Goal: Transaction & Acquisition: Book appointment/travel/reservation

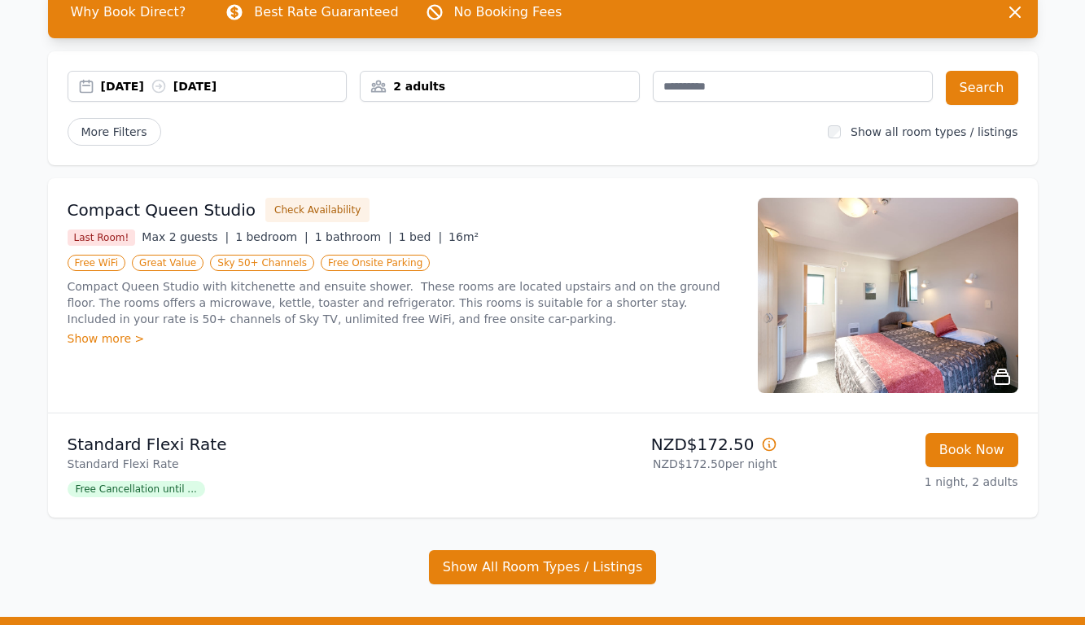
scroll to position [140, 0]
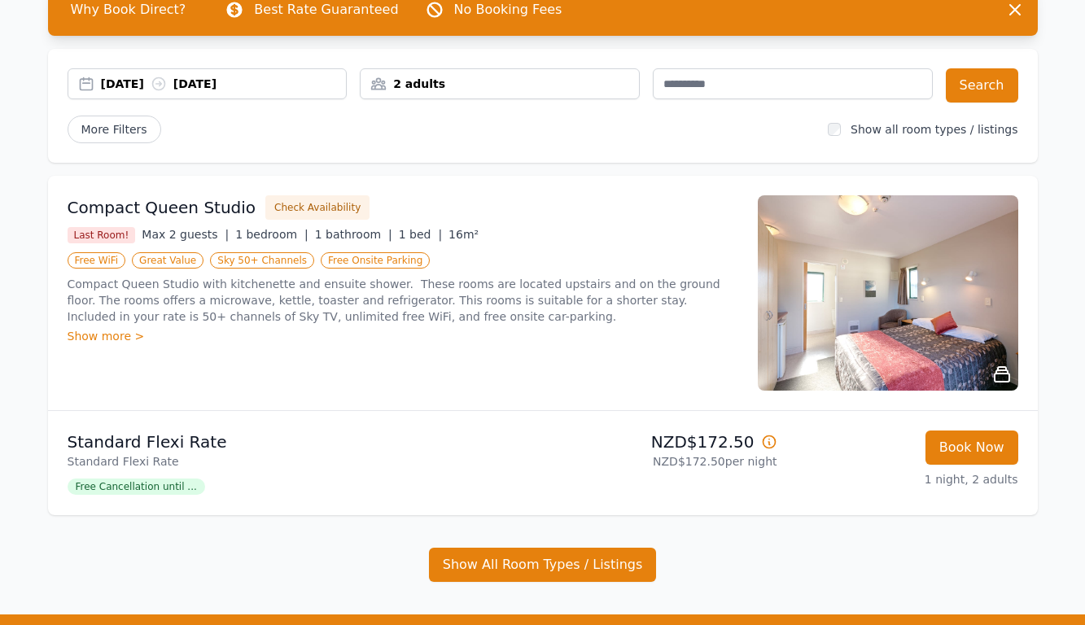
click at [571, 82] on div "2 adults" at bounding box center [500, 84] width 278 height 16
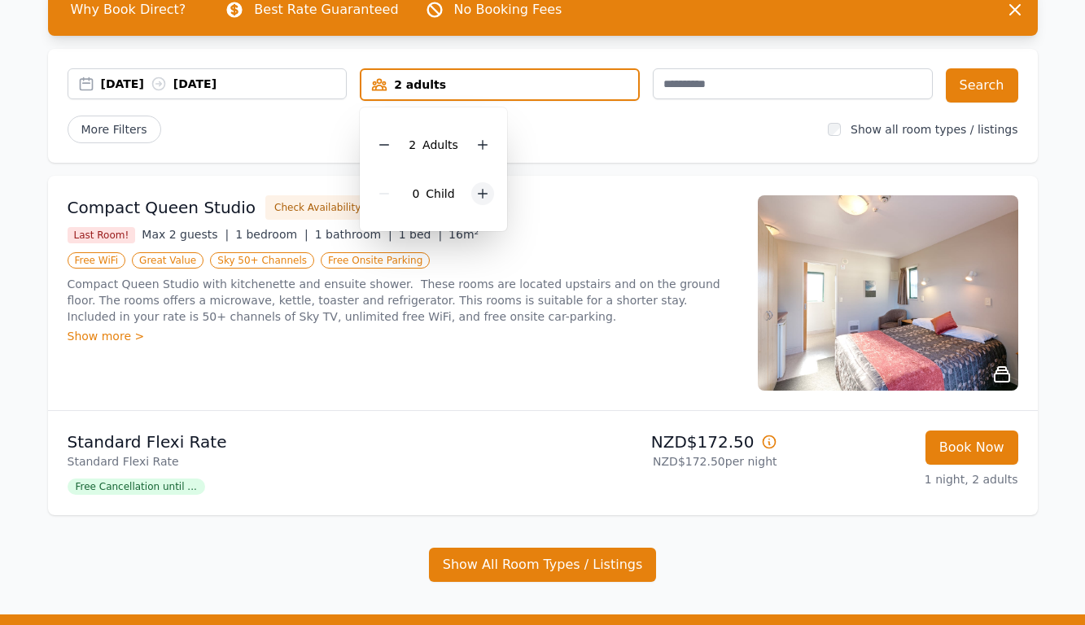
click at [482, 191] on icon at bounding box center [483, 194] width 9 height 9
click at [483, 191] on div at bounding box center [494, 193] width 23 height 23
click at [386, 142] on icon at bounding box center [384, 144] width 13 height 13
click at [967, 94] on button "Search" at bounding box center [982, 85] width 72 height 34
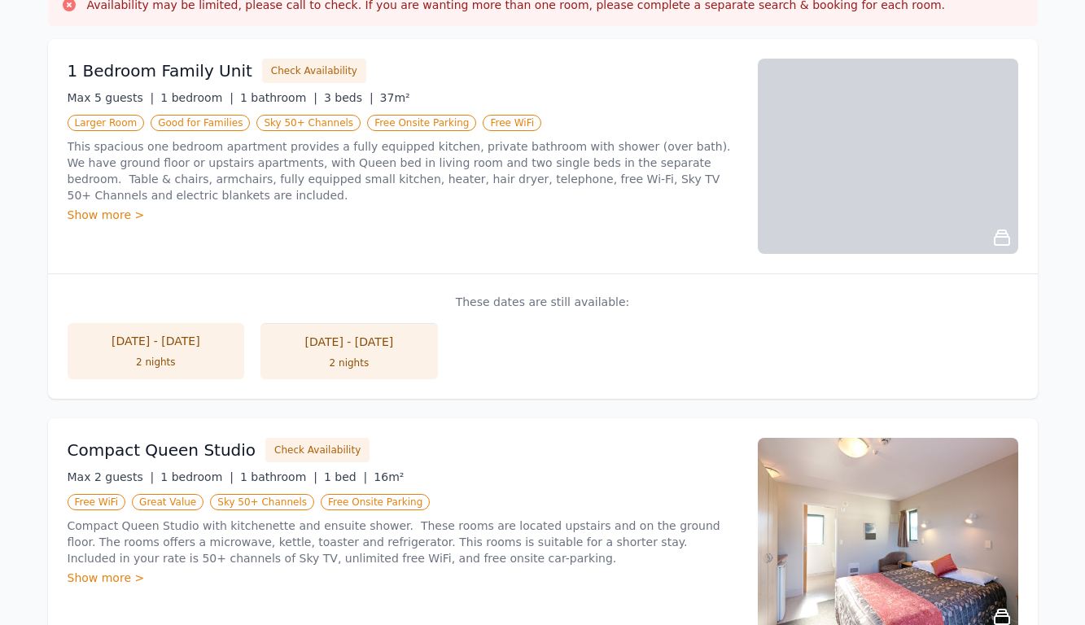
scroll to position [335, 0]
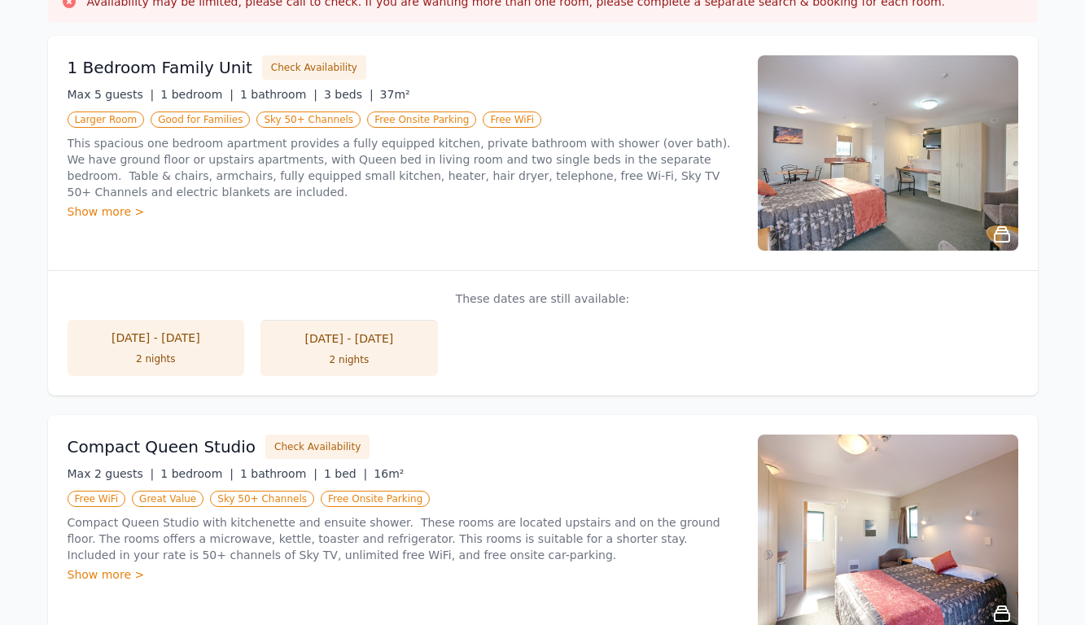
click at [854, 192] on img at bounding box center [888, 152] width 261 height 195
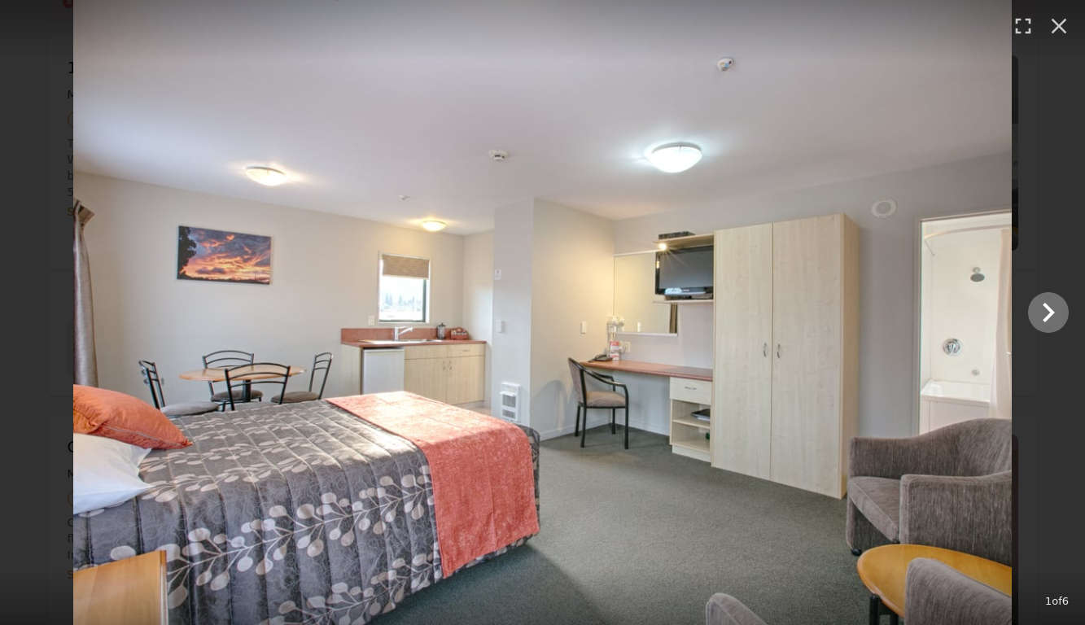
click at [1050, 316] on icon "Show slide 2 of 6" at bounding box center [1049, 313] width 12 height 20
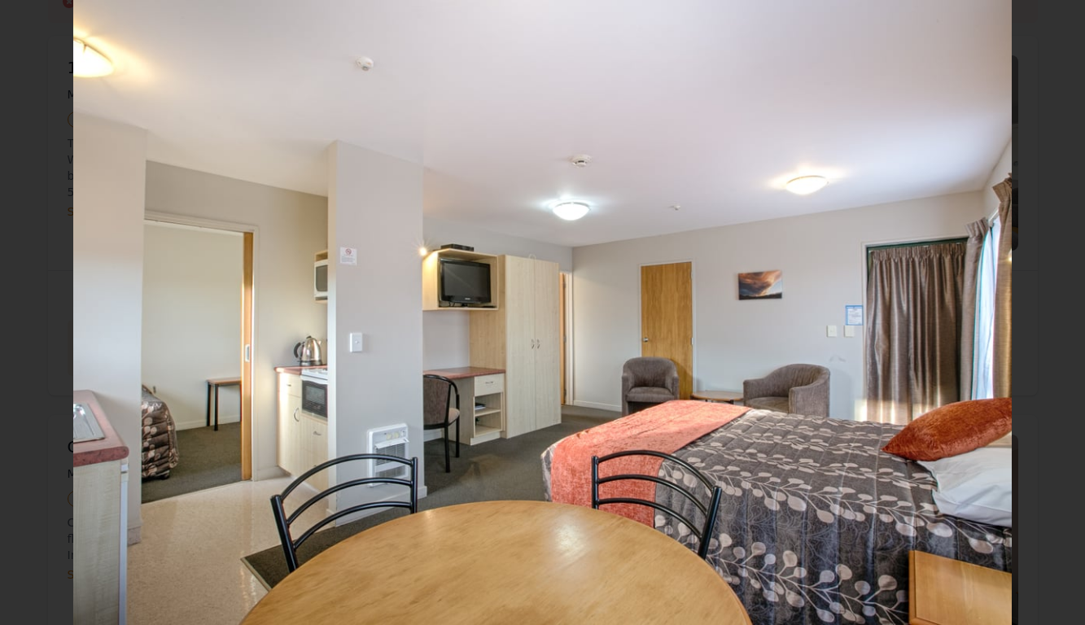
click at [1050, 316] on icon "Show slide 3 of 6" at bounding box center [1049, 313] width 12 height 20
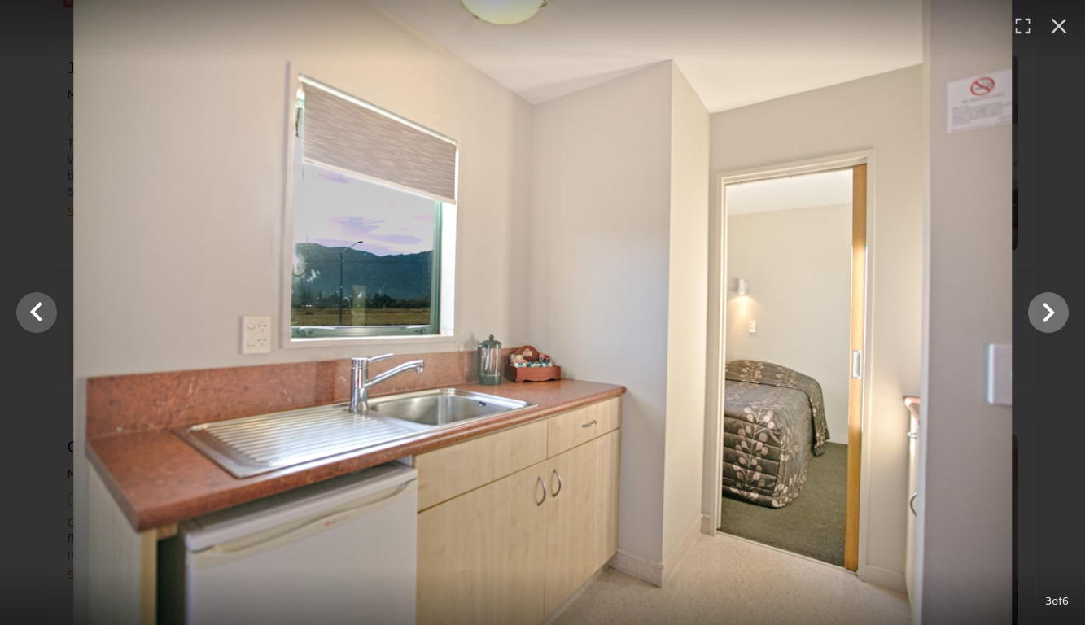
click at [1050, 316] on icon "Show slide 4 of 6" at bounding box center [1049, 313] width 12 height 20
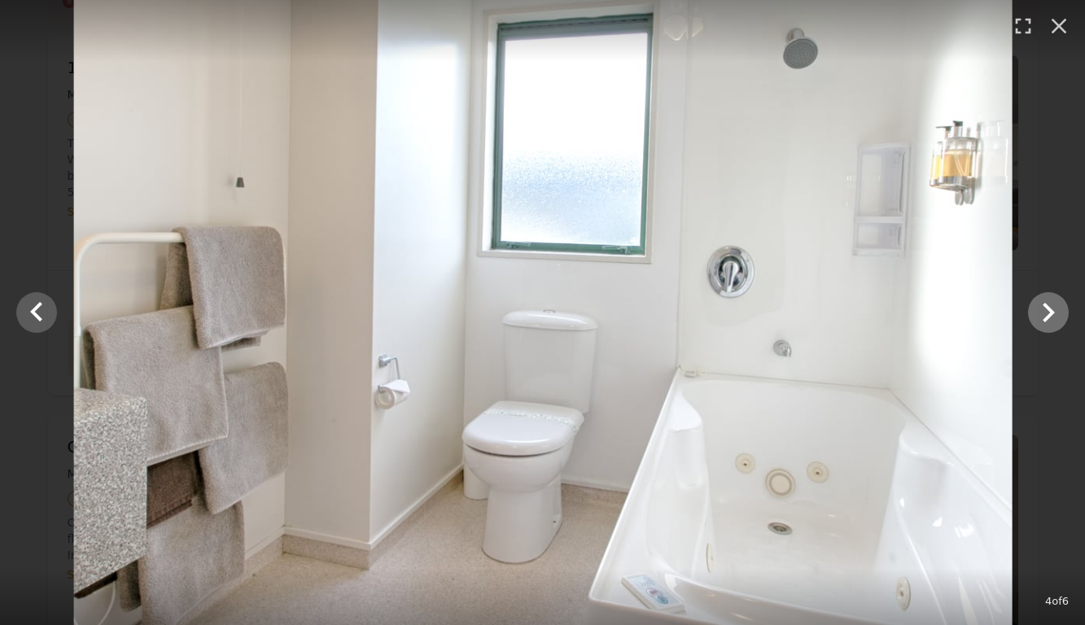
click at [1050, 316] on icon "Show slide 5 of 6" at bounding box center [1049, 313] width 12 height 20
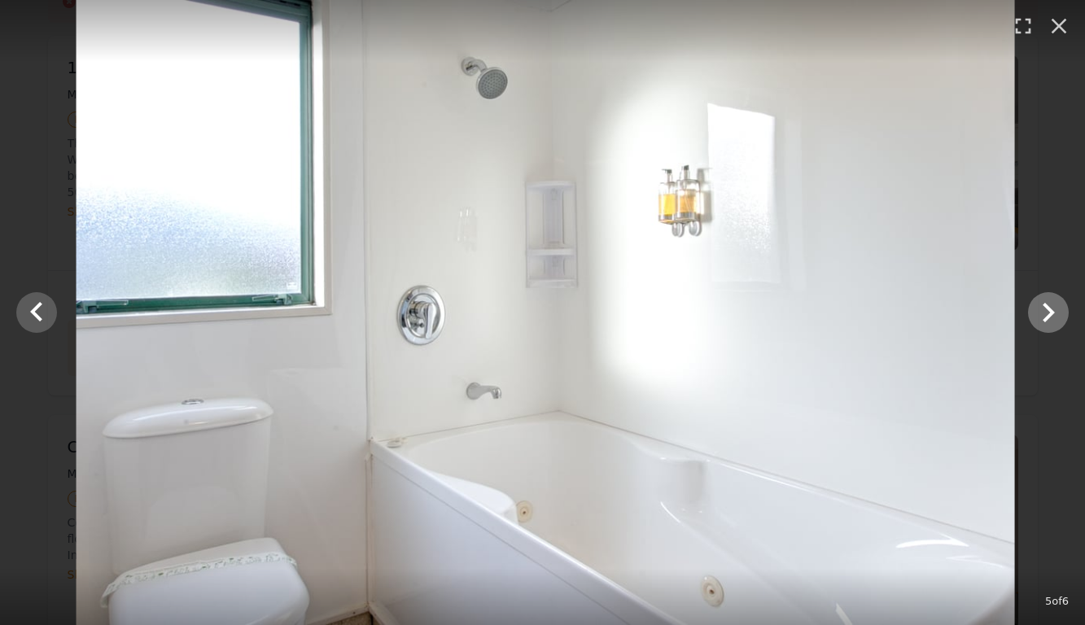
click at [1050, 316] on icon "Show slide 6 of 6" at bounding box center [1049, 313] width 12 height 20
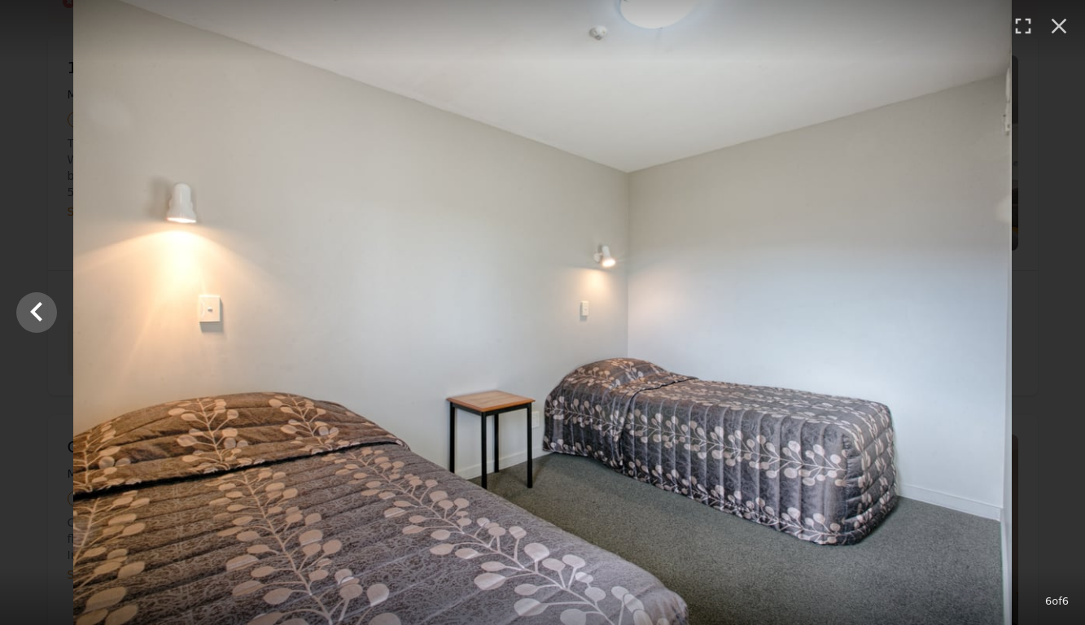
click at [1050, 316] on div at bounding box center [542, 312] width 1085 height 625
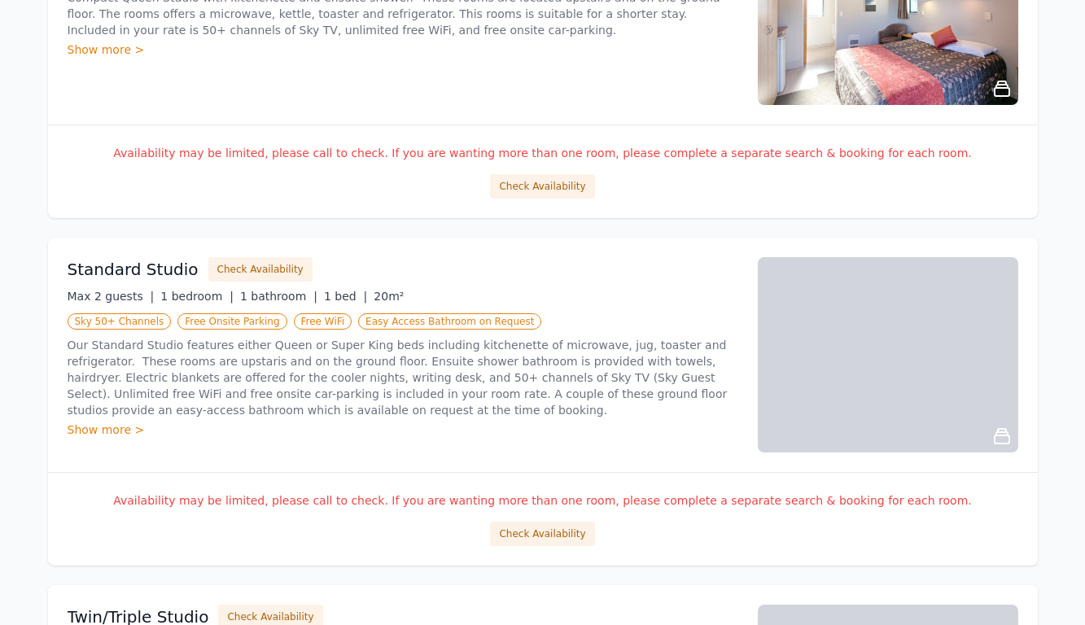
scroll to position [763, 0]
